Goal: Information Seeking & Learning: Learn about a topic

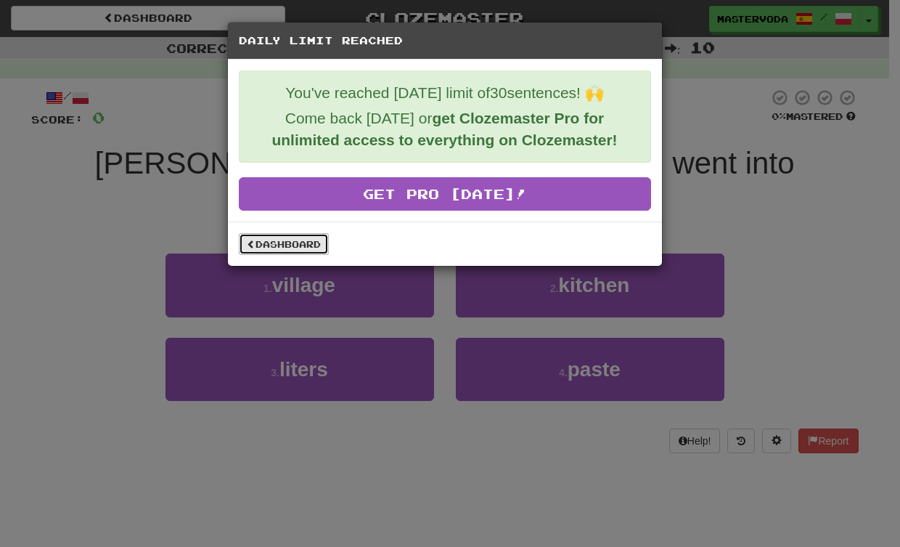
click at [297, 244] on link "Dashboard" at bounding box center [284, 244] width 90 height 22
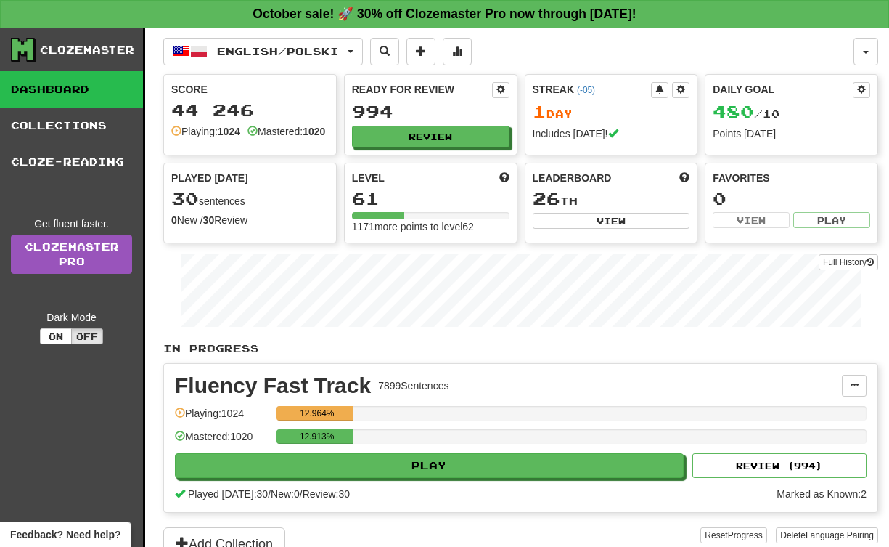
click at [734, 45] on div "English / Polski Čeština / Polski Streak: 0 Review: 90 Points today: 0 Deutsch …" at bounding box center [508, 52] width 691 height 28
click at [53, 336] on button "On" at bounding box center [56, 336] width 32 height 16
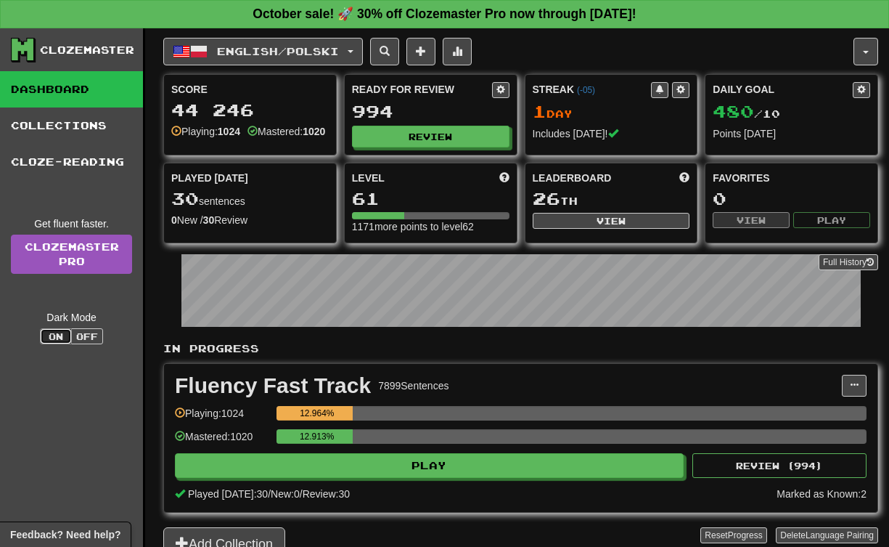
click at [53, 336] on button "On" at bounding box center [56, 336] width 32 height 16
click at [76, 333] on button "Off" at bounding box center [87, 336] width 32 height 16
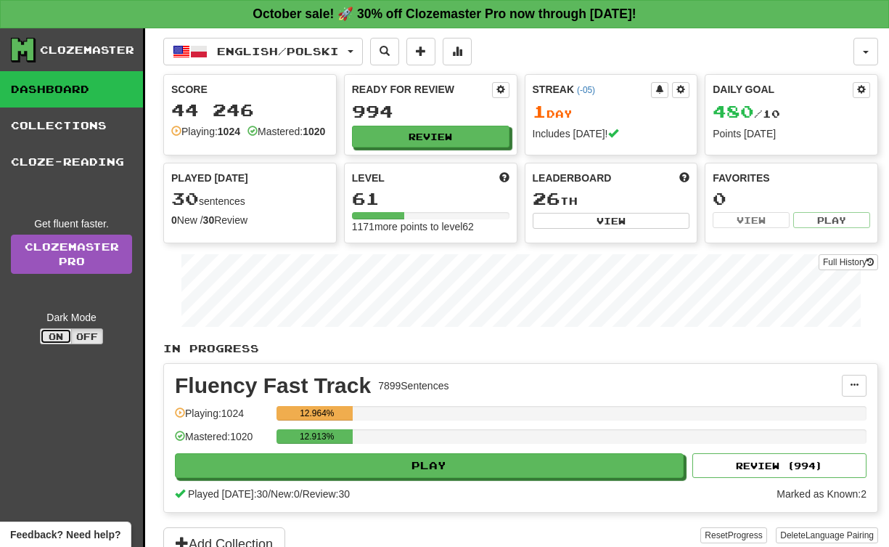
click at [57, 334] on button "On" at bounding box center [56, 336] width 32 height 16
